Goal: Information Seeking & Learning: Learn about a topic

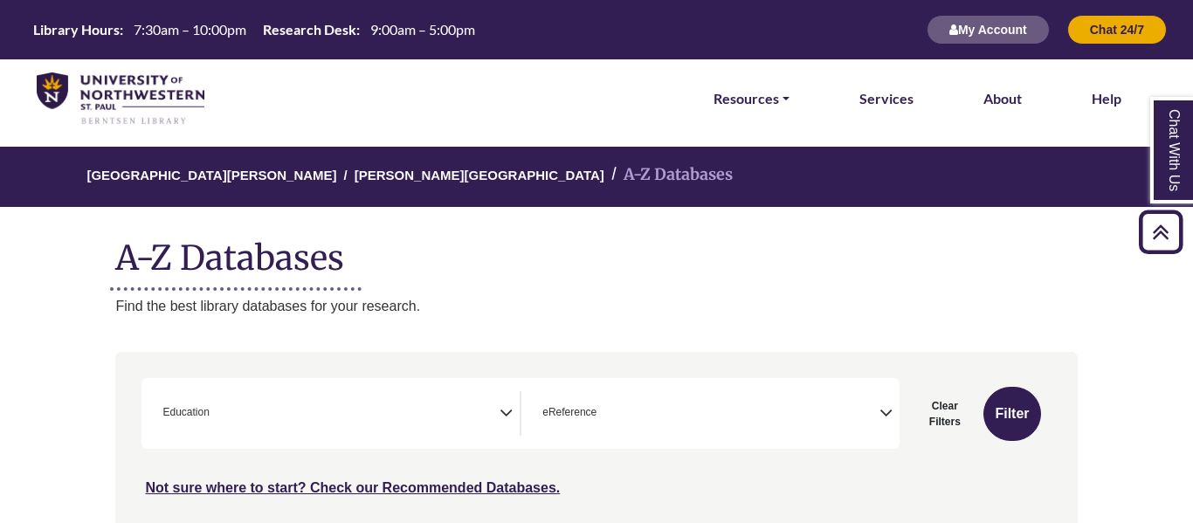
select select "*****"
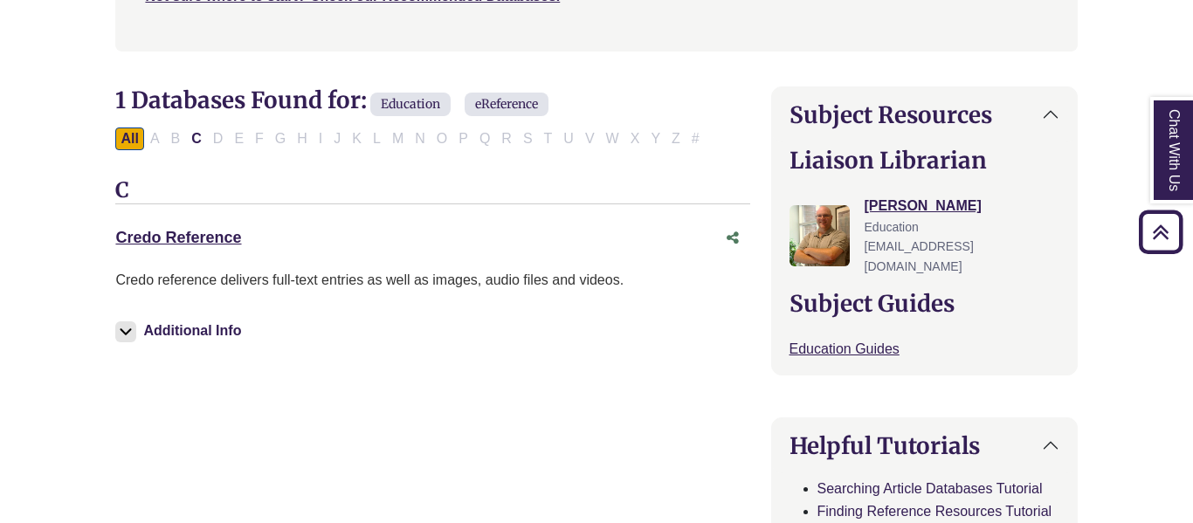
scroll to position [500, 0]
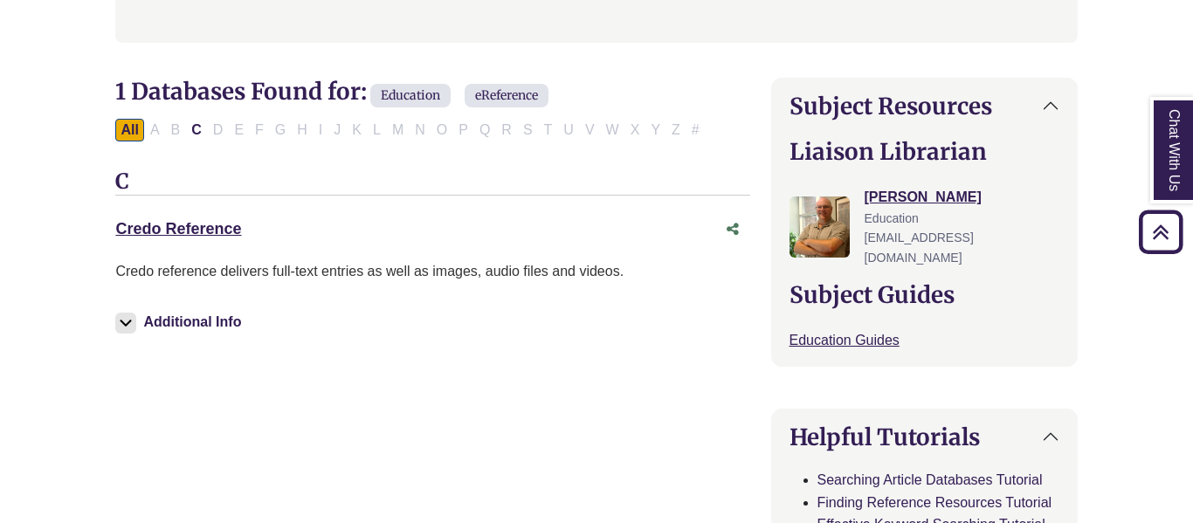
click at [118, 319] on img at bounding box center [125, 323] width 21 height 21
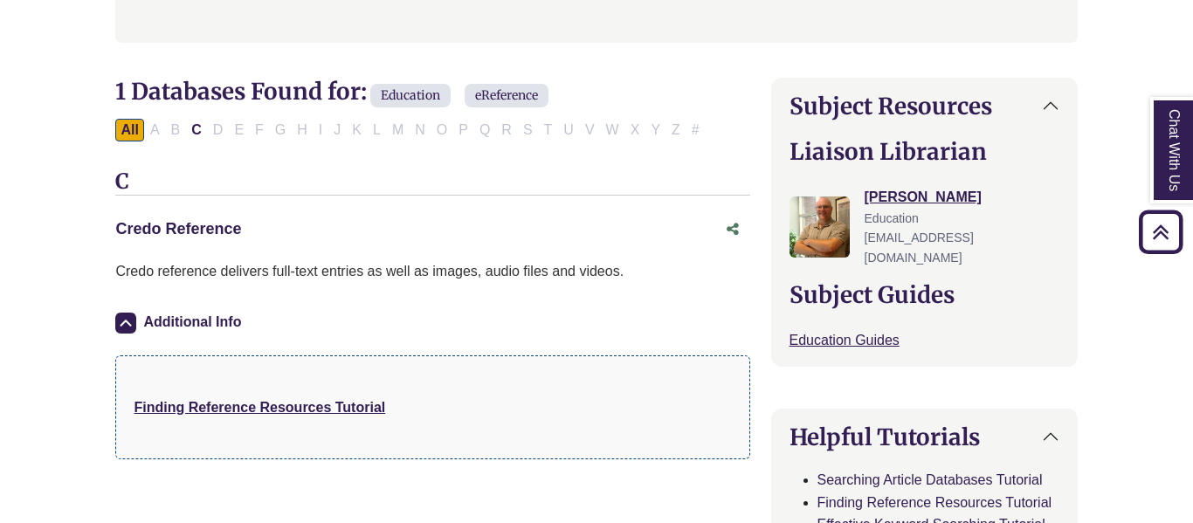
click at [172, 227] on link "Credo Reference This link opens in a new window" at bounding box center [178, 228] width 126 height 17
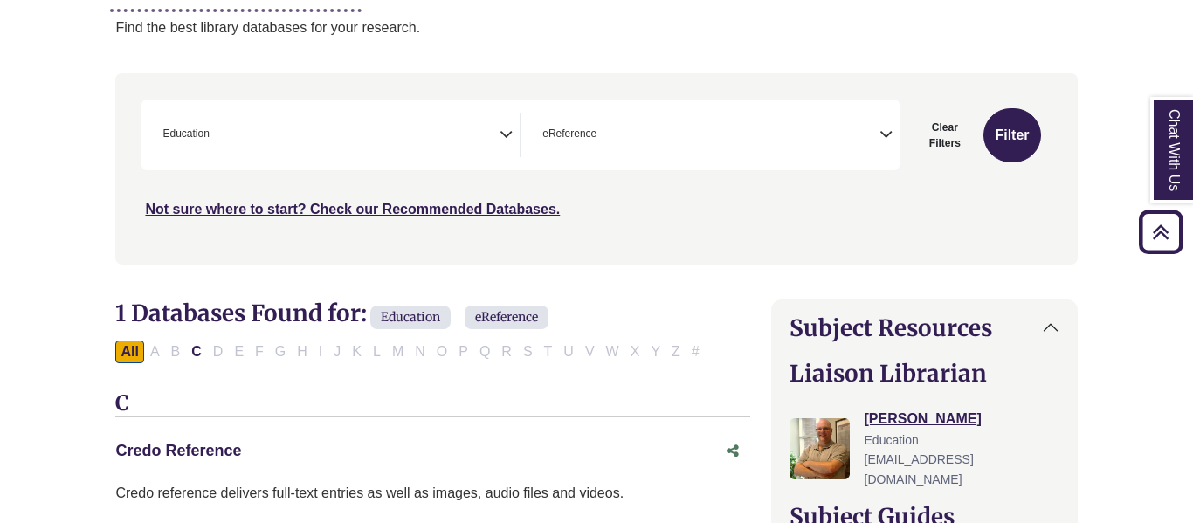
scroll to position [0, 0]
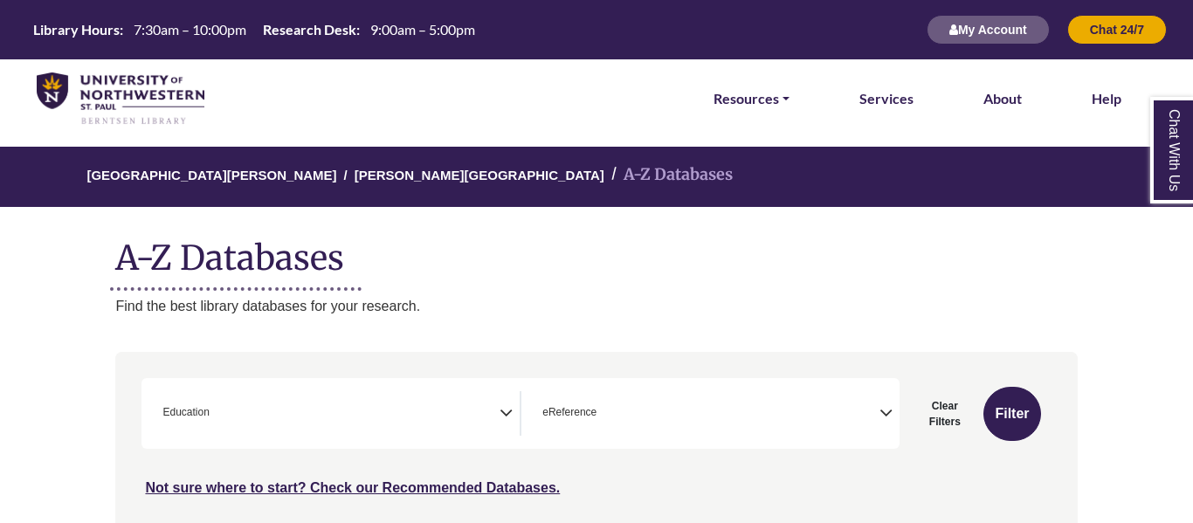
click at [174, 100] on img at bounding box center [121, 98] width 168 height 53
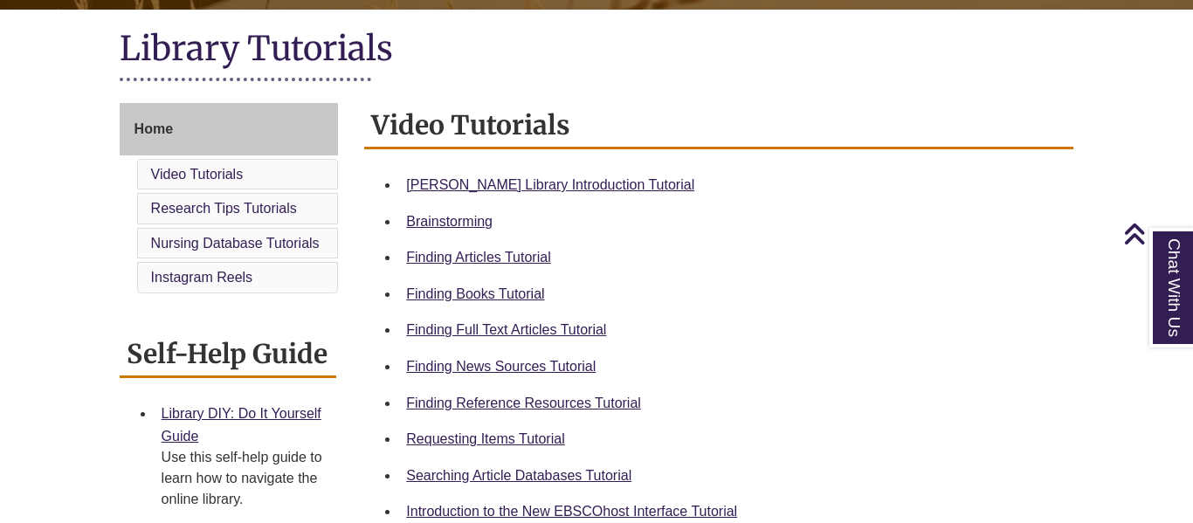
scroll to position [399, 0]
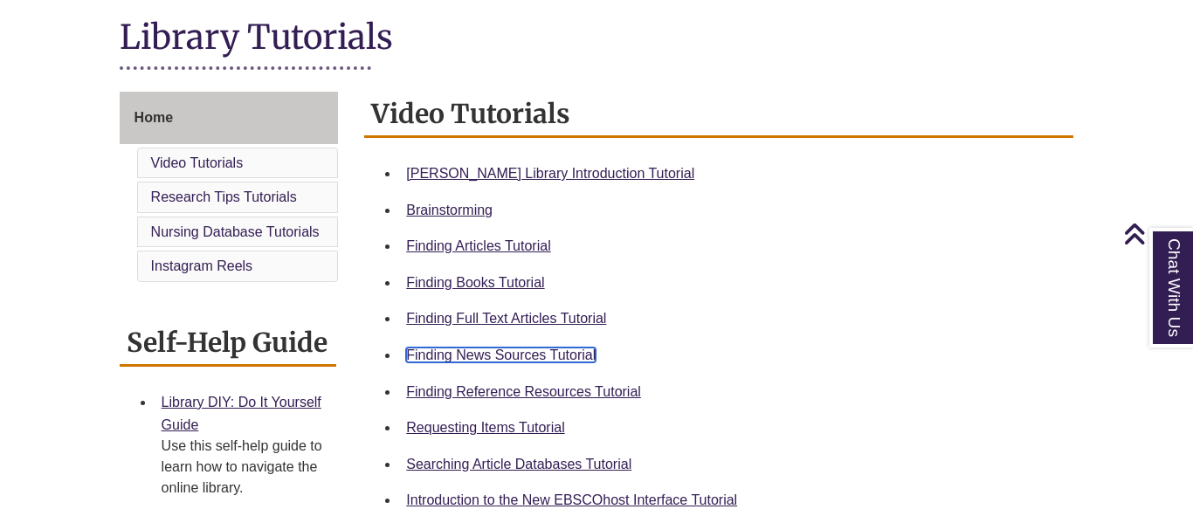
click at [562, 355] on link "Finding News Sources Tutorial" at bounding box center [501, 355] width 190 height 15
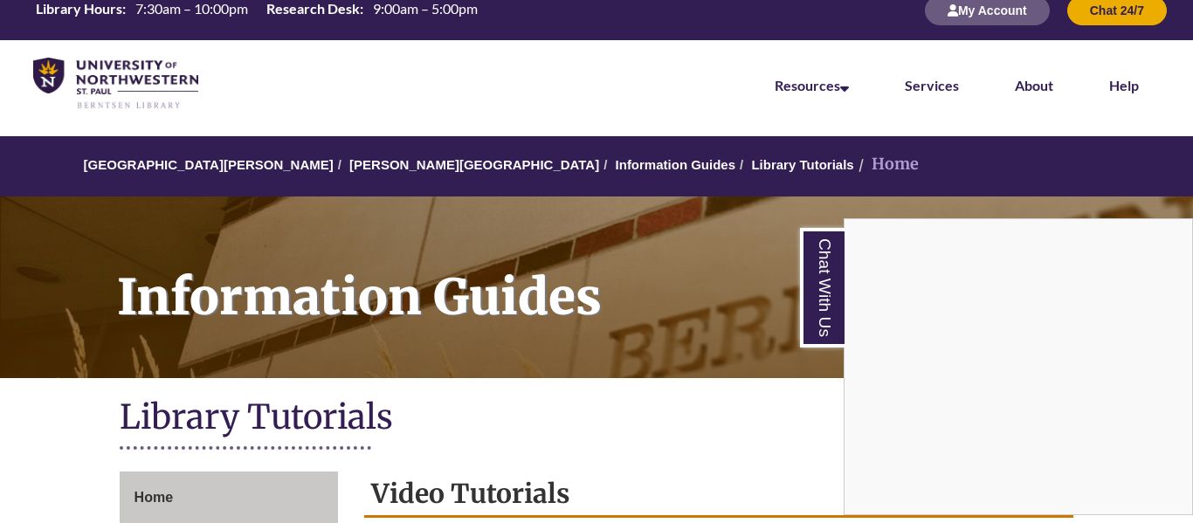
scroll to position [0, 0]
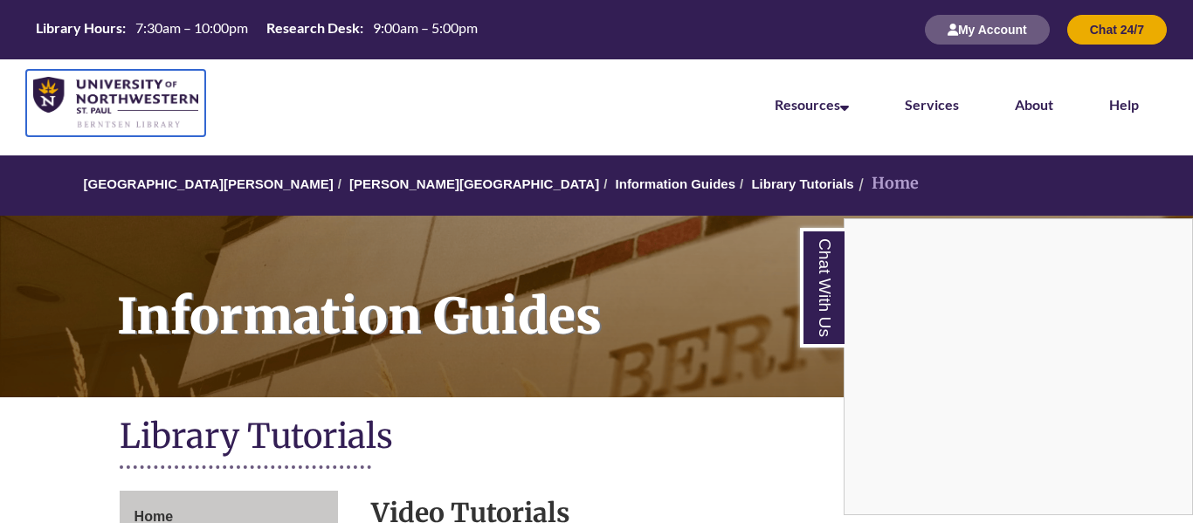
click at [145, 83] on img at bounding box center [115, 103] width 165 height 52
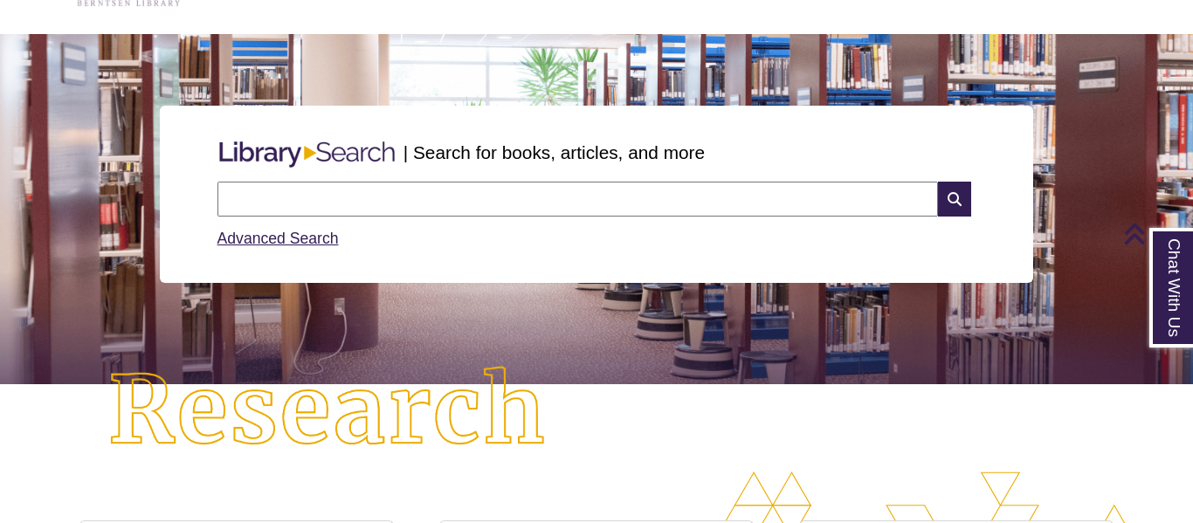
scroll to position [116, 0]
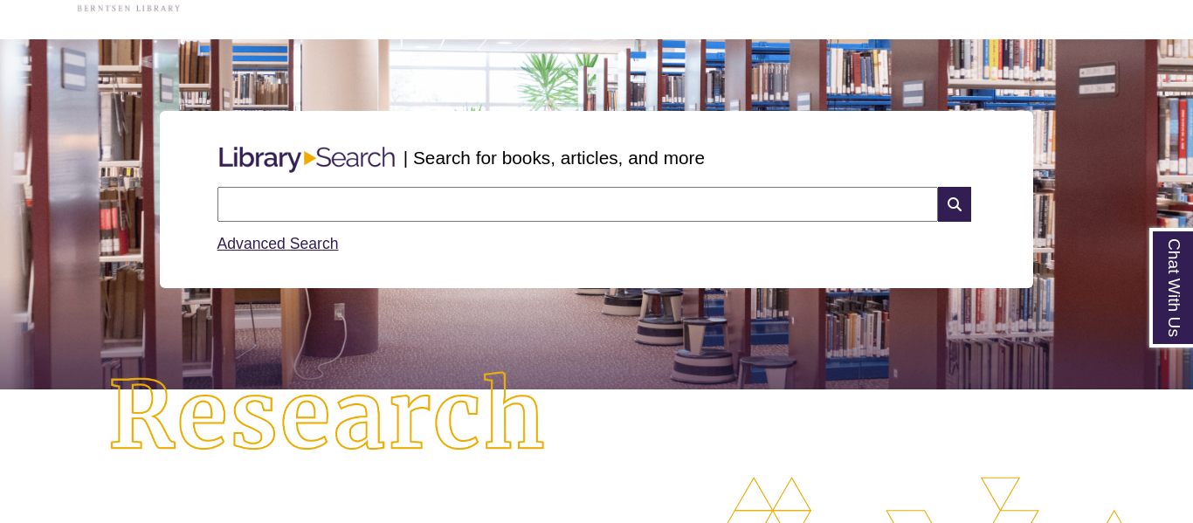
click at [603, 209] on input "text" at bounding box center [577, 204] width 720 height 35
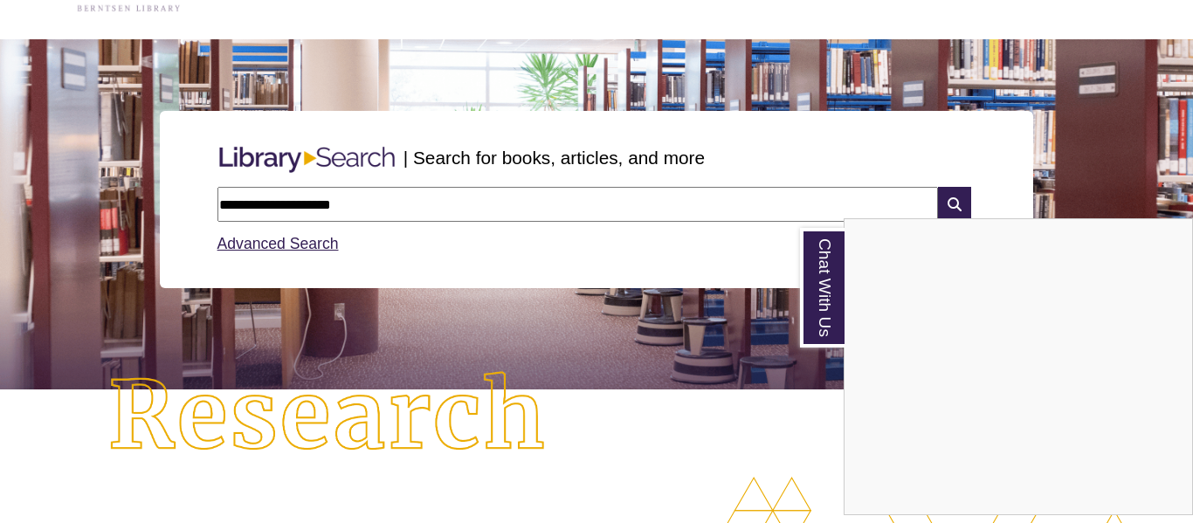
type input "**********"
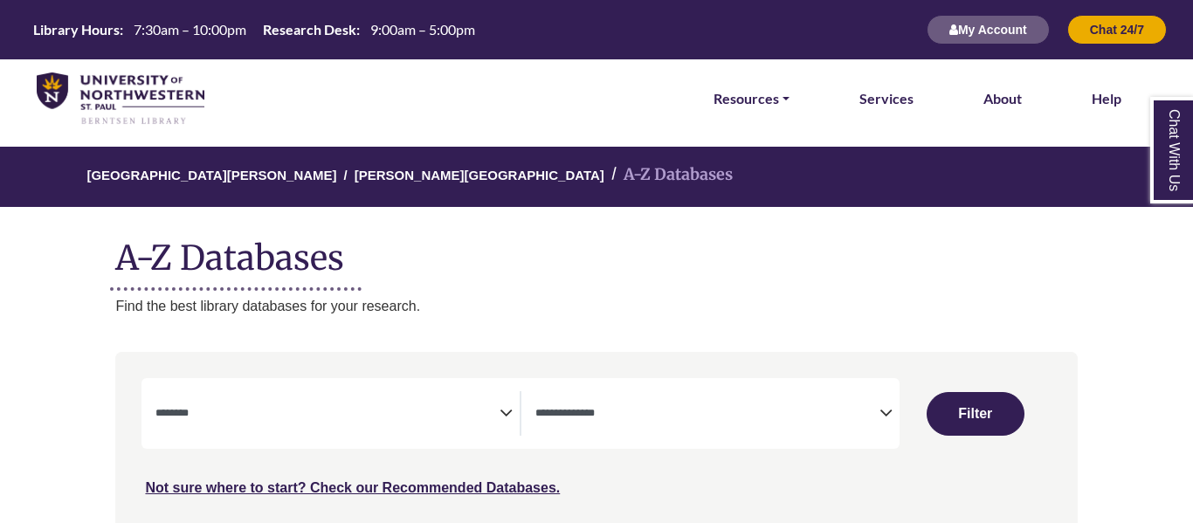
select select "Database Subject Filter"
select select "Database Types Filter"
select select "Database Subject Filter"
select select "Database Types Filter"
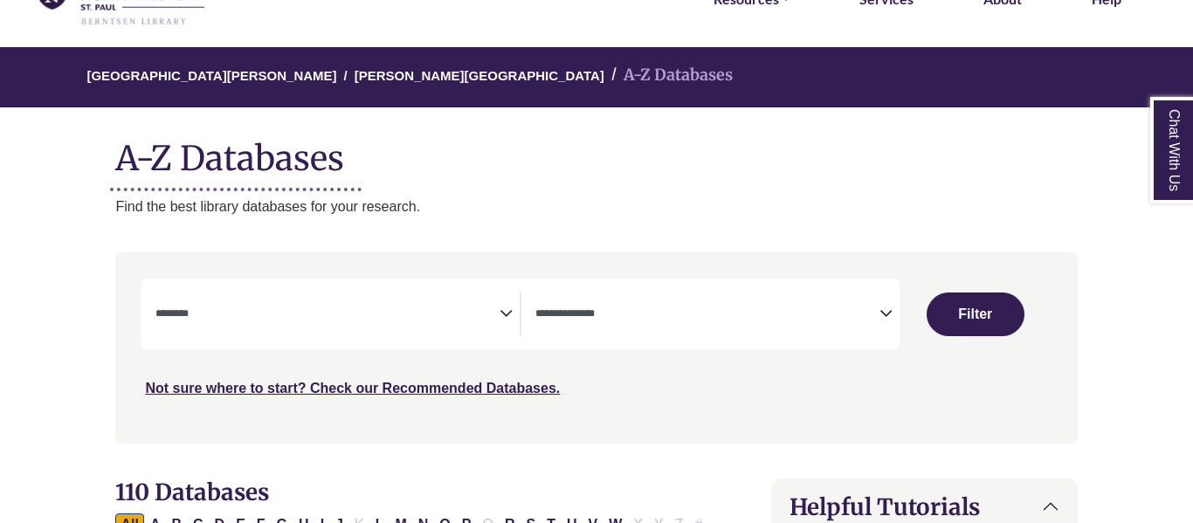
scroll to position [100, 0]
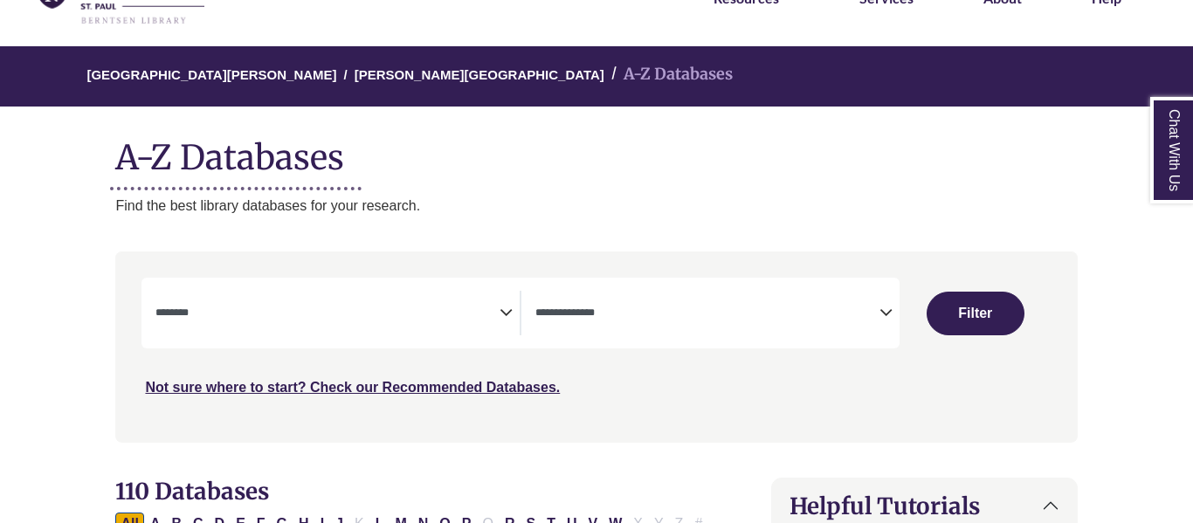
click at [286, 309] on textarea "Search" at bounding box center [327, 314] width 344 height 14
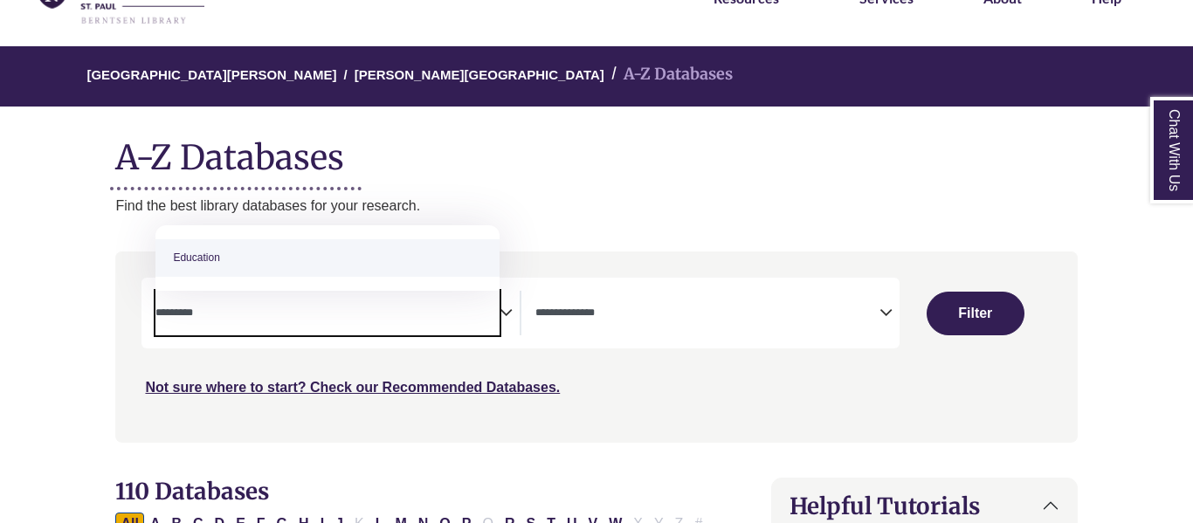
type textarea "*********"
select select "*****"
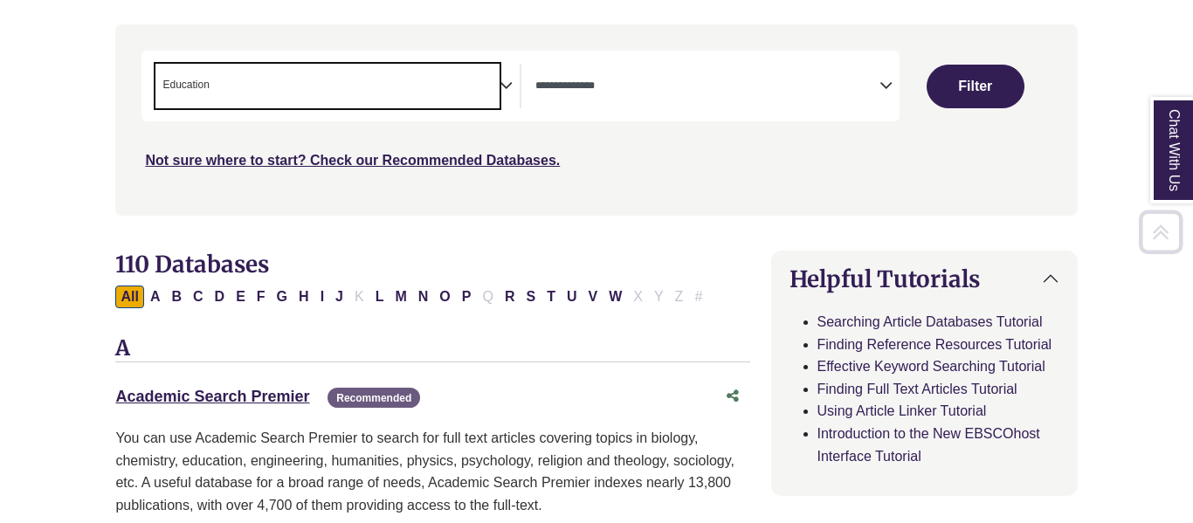
scroll to position [338, 0]
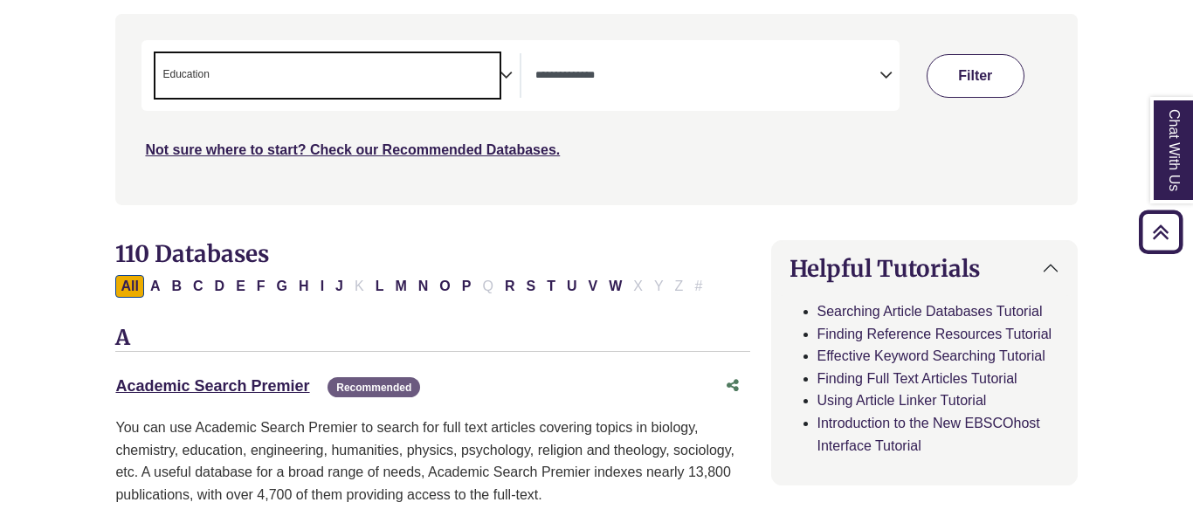
click at [961, 73] on button "Filter" at bounding box center [976, 76] width 98 height 44
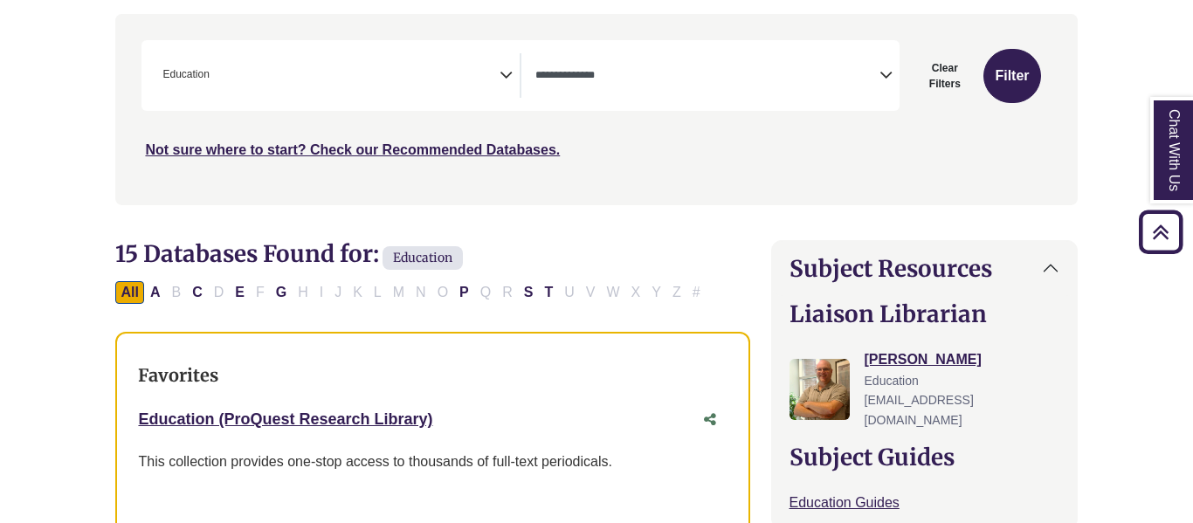
scroll to position [395, 0]
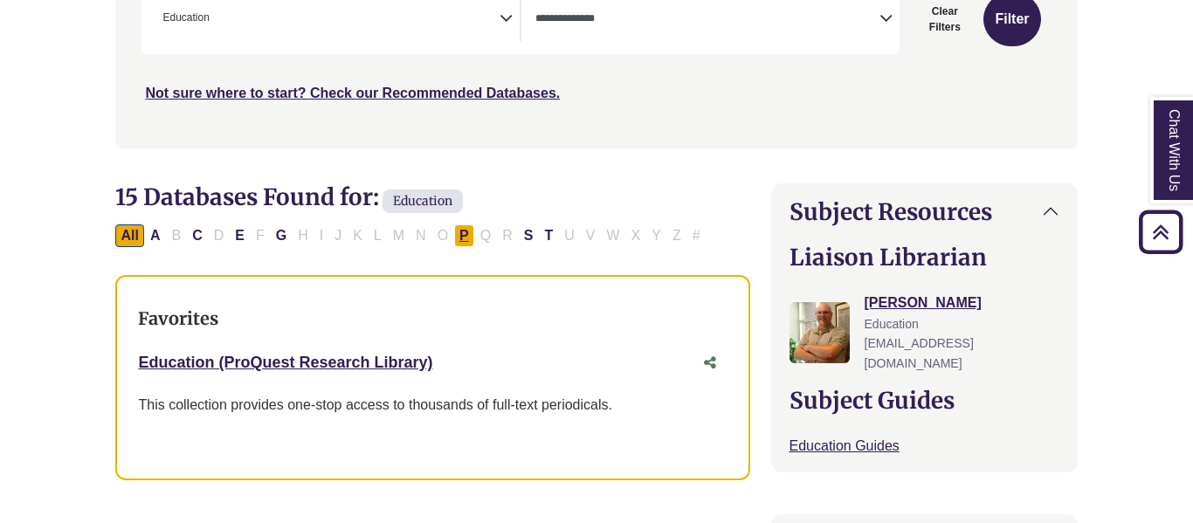
click at [467, 233] on button "P" at bounding box center [464, 235] width 20 height 23
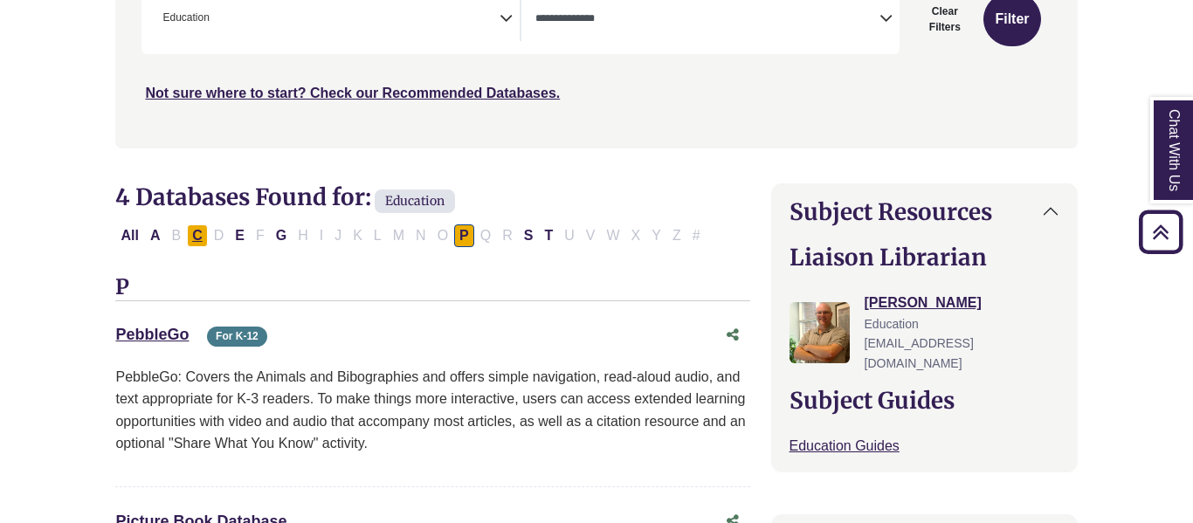
click at [196, 236] on button "C" at bounding box center [197, 235] width 21 height 23
select select "Database Types Filter"
